Goal: Transaction & Acquisition: Purchase product/service

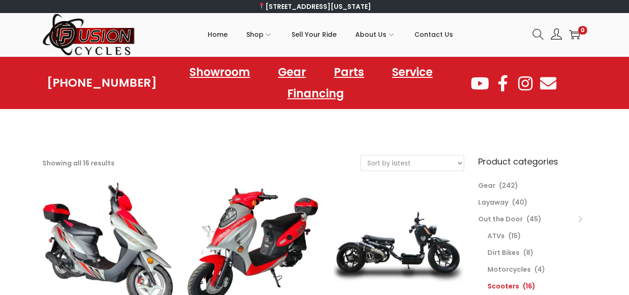
click at [102, 42] on img at bounding box center [88, 34] width 93 height 43
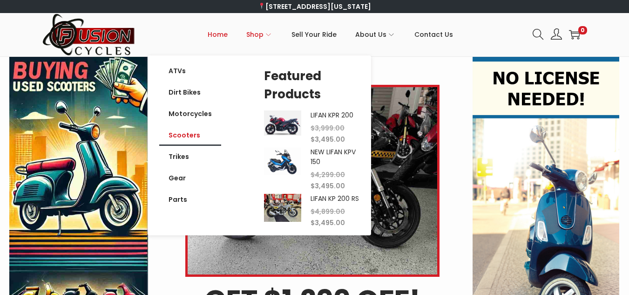
click at [199, 135] on link "Scooters" at bounding box center [190, 134] width 62 height 21
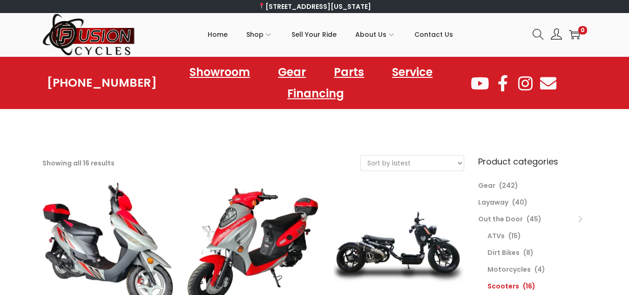
click at [391, 155] on form "Sort by popularity Sort by latest Sort by price: low to high Sort by price: hig…" at bounding box center [413, 163] width 104 height 16
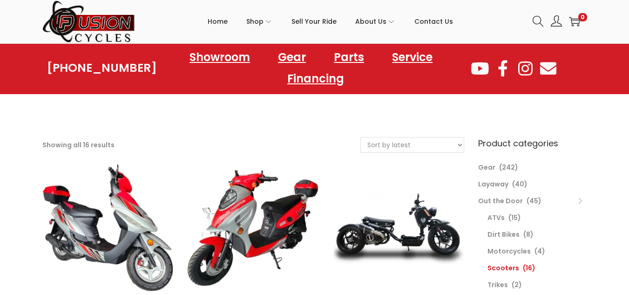
scroll to position [19, 0]
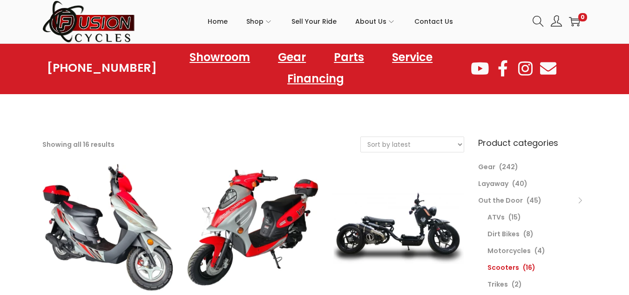
drag, startPoint x: 393, startPoint y: 145, endPoint x: 387, endPoint y: 158, distance: 14.4
click at [387, 158] on div "Filter Showing all 16 results Sort by popularity Sort by latest Sort by price: …" at bounding box center [253, 148] width 422 height 25
click at [361, 137] on select "Sort by popularity Sort by latest Sort by price: low to high Sort by price: hig…" at bounding box center [412, 144] width 103 height 15
select select "price-desc"
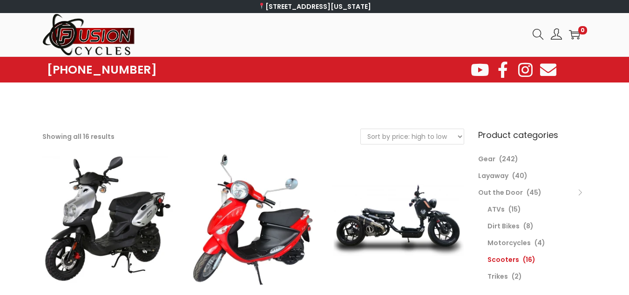
click at [418, 138] on select "Sort by popularity Sort by latest Sort by price: low to high Sort by price: hig…" at bounding box center [412, 136] width 103 height 15
select select "price"
click at [361, 129] on select "Sort by popularity Sort by latest Sort by price: low to high Sort by price: hig…" at bounding box center [412, 136] width 103 height 15
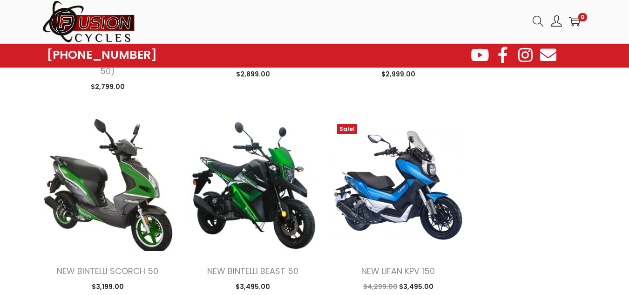
scroll to position [671, 0]
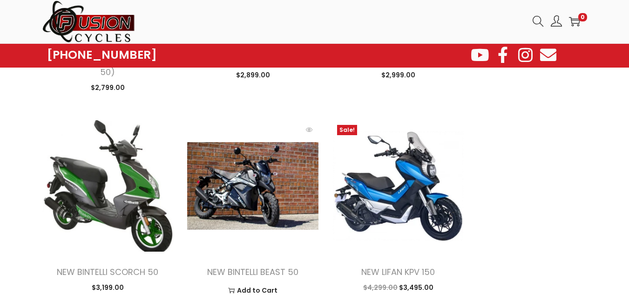
click at [234, 143] on img at bounding box center [252, 185] width 131 height 131
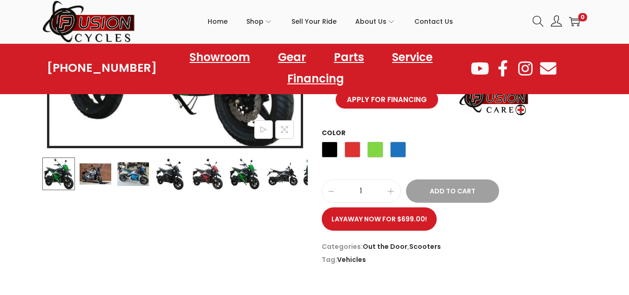
scroll to position [298, 0]
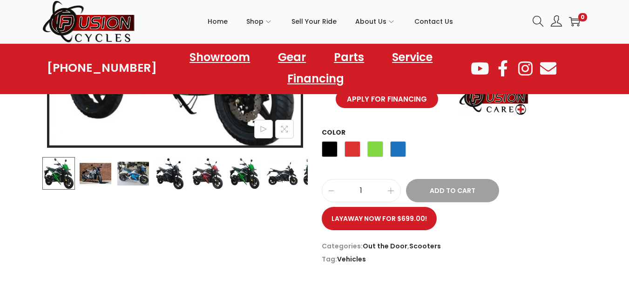
click at [179, 175] on img at bounding box center [170, 173] width 33 height 33
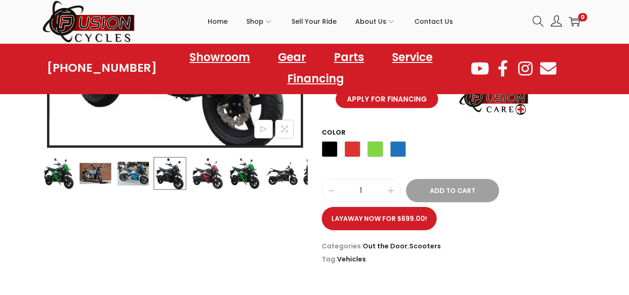
click at [193, 210] on div "NEW BINTELLI BEAST 50 $ 3,495.00 The price you see is the price you pay! This v…" at bounding box center [314, 78] width 559 height 374
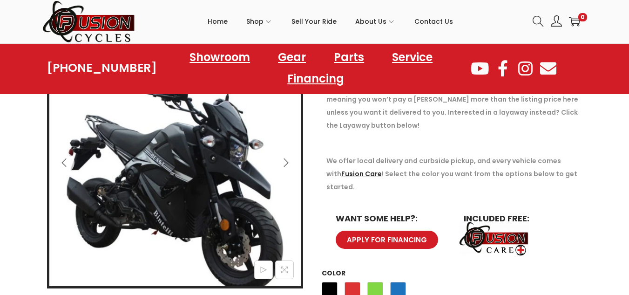
scroll to position [112, 0]
